Goal: Navigation & Orientation: Find specific page/section

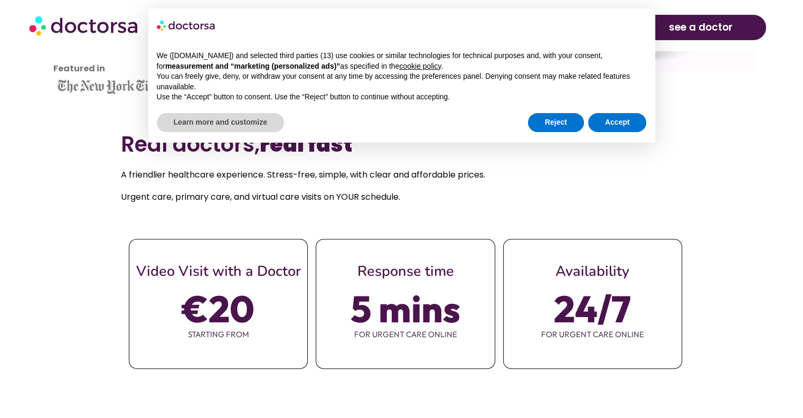
scroll to position [436, 0]
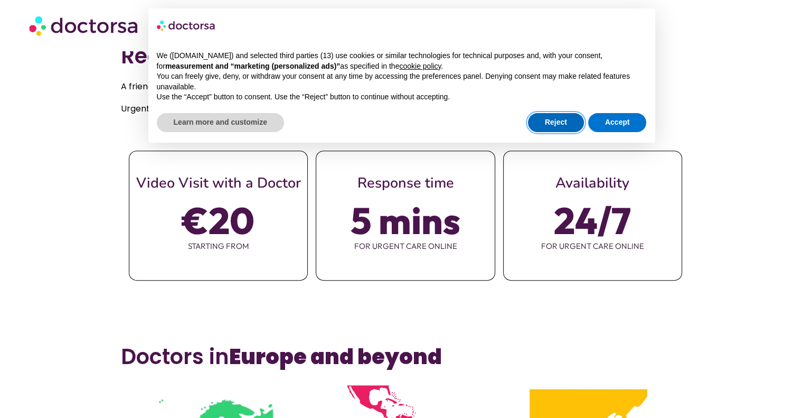
click at [544, 120] on button "Reject" at bounding box center [556, 122] width 56 height 19
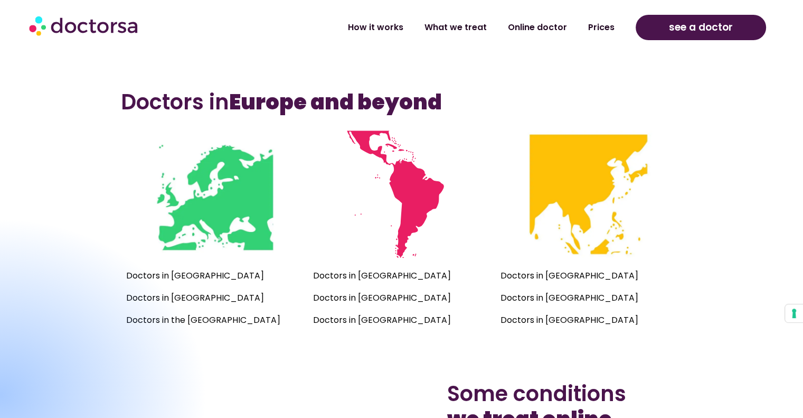
scroll to position [700, 0]
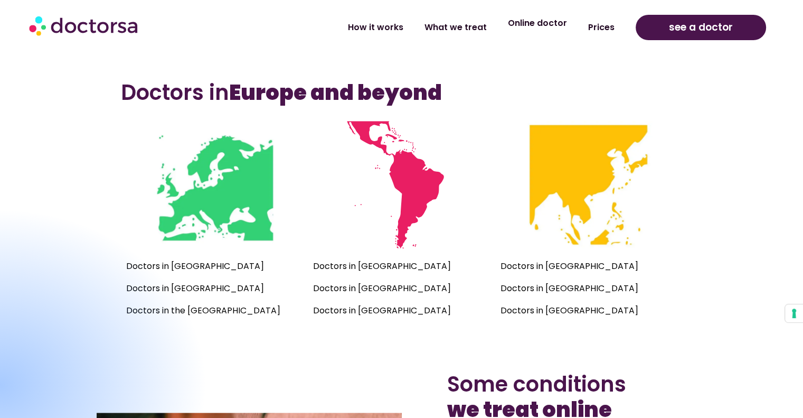
click at [554, 29] on link "Online doctor" at bounding box center [537, 23] width 80 height 24
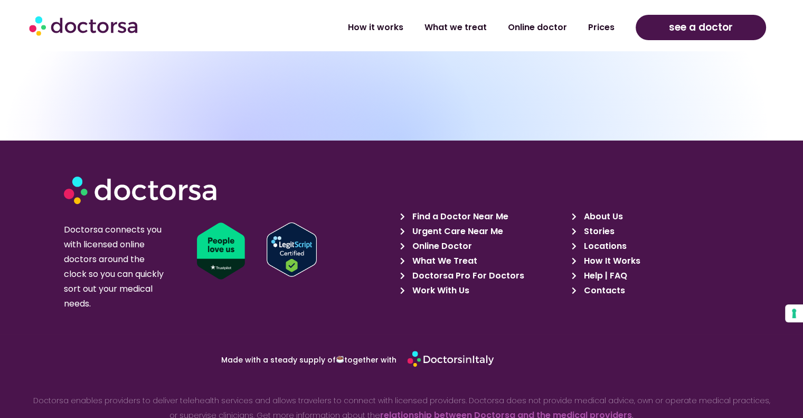
scroll to position [3649, 0]
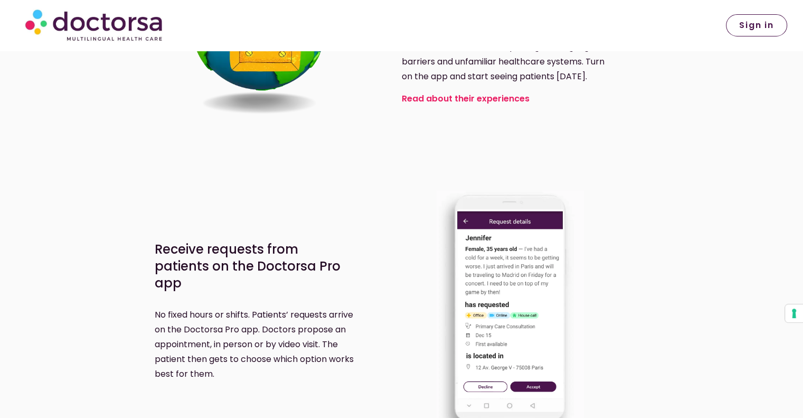
scroll to position [1056, 0]
